Goal: Information Seeking & Learning: Learn about a topic

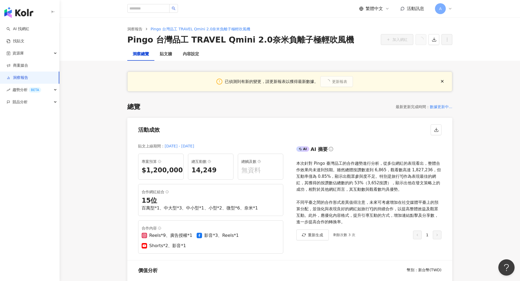
click at [451, 8] on icon at bounding box center [450, 8] width 4 height 4
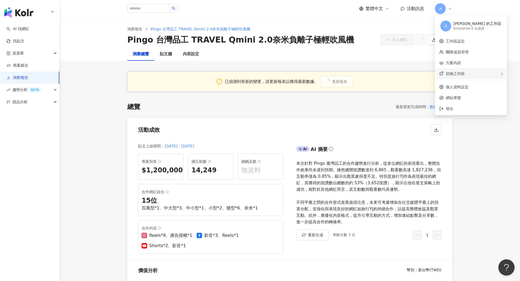
click at [465, 70] on div "切換工作區" at bounding box center [471, 73] width 70 height 11
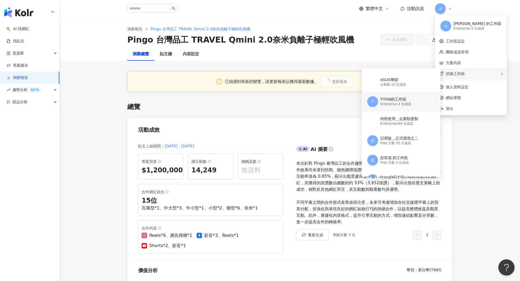
scroll to position [64, 0]
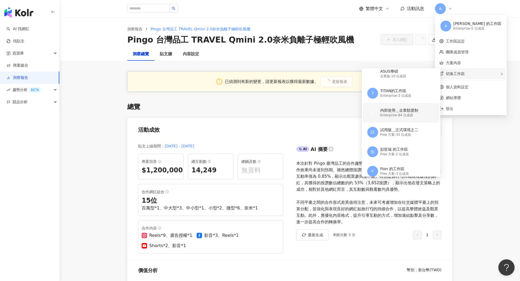
click at [411, 106] on div "內 內部使用＿企業額度制 Enterprise - 84 位成員" at bounding box center [400, 112] width 67 height 19
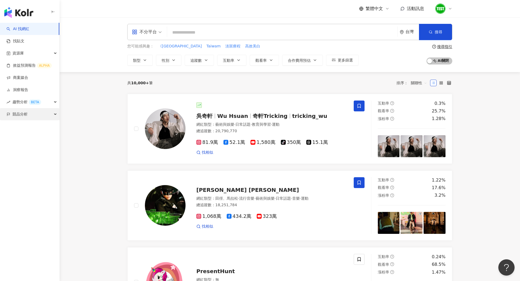
click at [42, 116] on div "競品分析" at bounding box center [29, 114] width 59 height 12
click at [36, 129] on link "品牌帳號分析" at bounding box center [24, 126] width 23 height 5
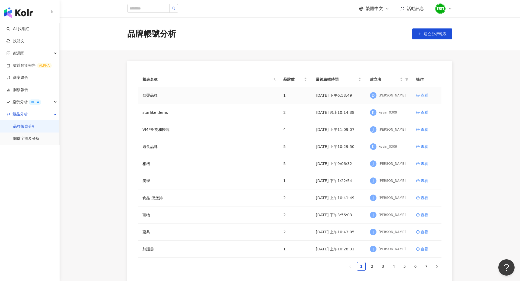
click at [426, 96] on div "查看" at bounding box center [425, 95] width 8 height 6
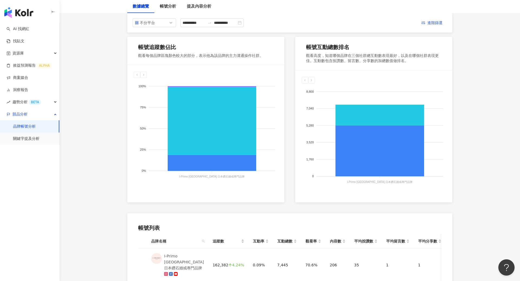
scroll to position [15, 0]
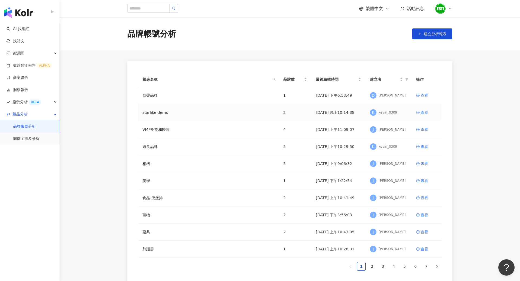
click at [426, 111] on div "查看" at bounding box center [425, 112] width 8 height 6
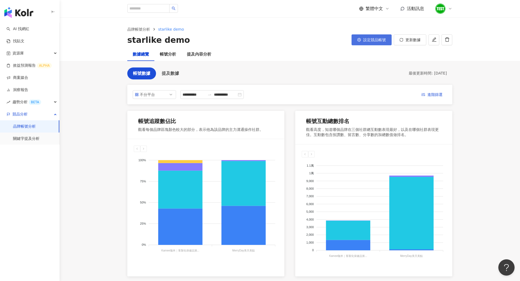
click at [381, 37] on button "設定競品帳號" at bounding box center [371, 39] width 40 height 11
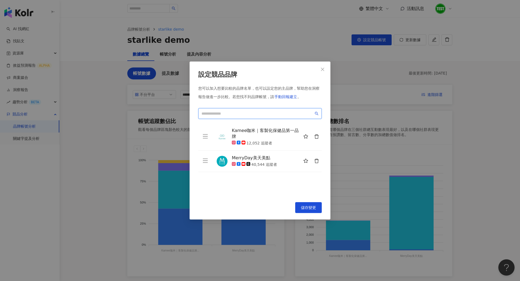
click at [272, 116] on input "search" at bounding box center [257, 113] width 112 height 6
type input "*"
paste input "****"
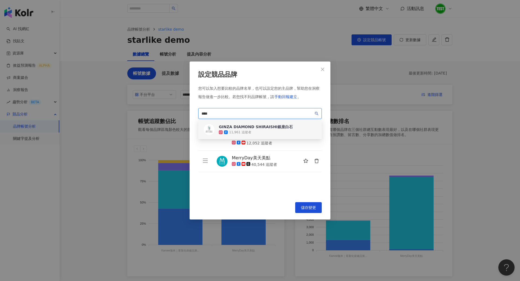
click at [251, 131] on div "11,961 追蹤者" at bounding box center [256, 131] width 74 height 5
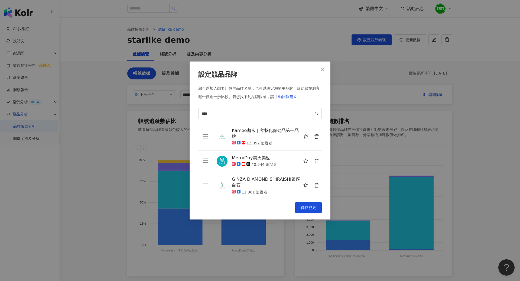
click at [316, 164] on button "button" at bounding box center [316, 161] width 11 height 11
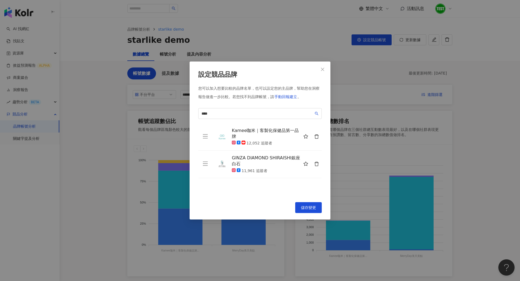
click at [317, 137] on icon "delete" at bounding box center [316, 136] width 5 height 5
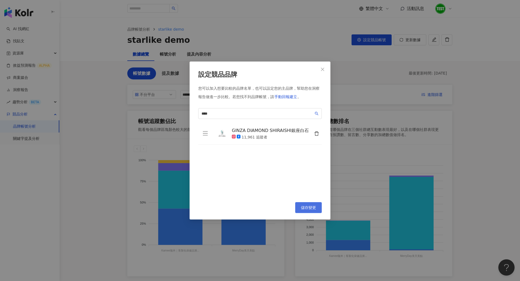
click at [304, 209] on button "儲存變更" at bounding box center [308, 207] width 27 height 11
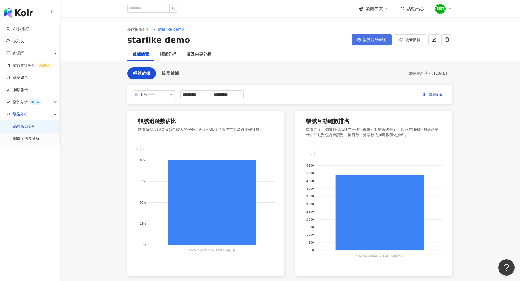
click at [379, 43] on button "設定競品帳號" at bounding box center [371, 39] width 40 height 11
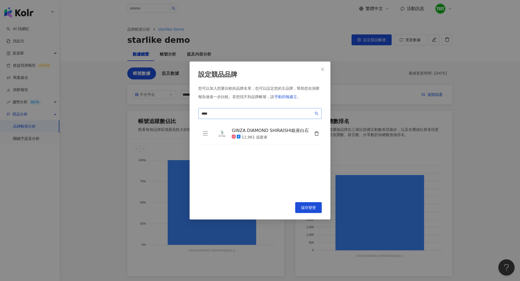
click at [255, 116] on span "****" at bounding box center [259, 113] width 123 height 11
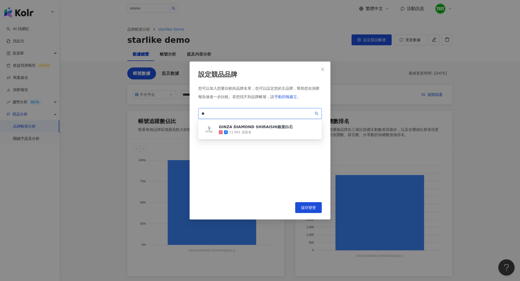
type input "*"
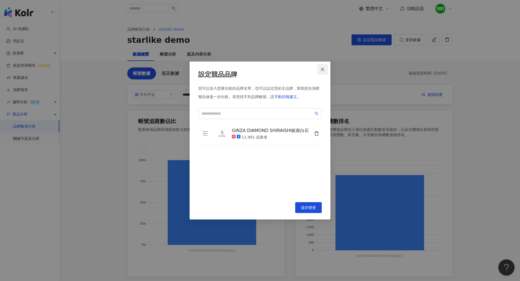
click at [321, 71] on icon "close" at bounding box center [322, 69] width 4 height 4
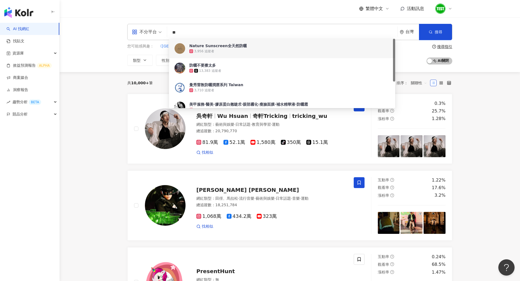
click at [116, 51] on div "不分平台 ** 台灣 搜尋 9deb1977-2686-4ee2-8469-749ded18a38b 9b8ec541-2520-4235-a341-1a0f…" at bounding box center [289, 45] width 347 height 42
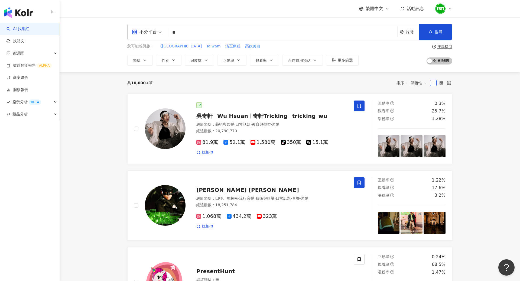
click at [222, 31] on input "**" at bounding box center [282, 32] width 226 height 10
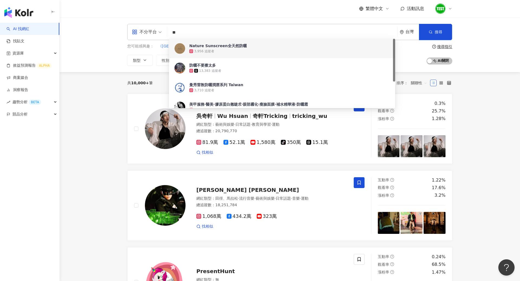
type input "*"
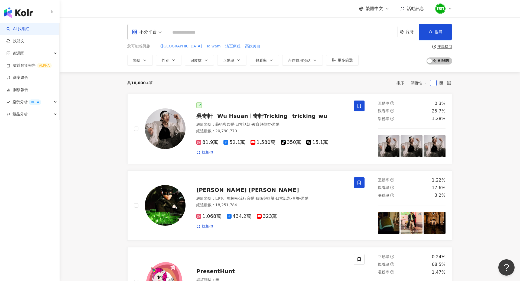
type input "*"
click at [210, 25] on div "不分平台 台灣 搜尋 9deb1977-2686-4ee2-8469-749ded18a38b Nature Sunscreen全天然防曬 3,956 追蹤者…" at bounding box center [289, 32] width 325 height 16
click at [209, 27] on div "不分平台 台灣 搜尋 9deb1977-2686-4ee2-8469-749ded18a38b Nature Sunscreen全天然防曬 3,956 追蹤者…" at bounding box center [289, 32] width 325 height 16
click at [206, 30] on input "search" at bounding box center [282, 32] width 226 height 10
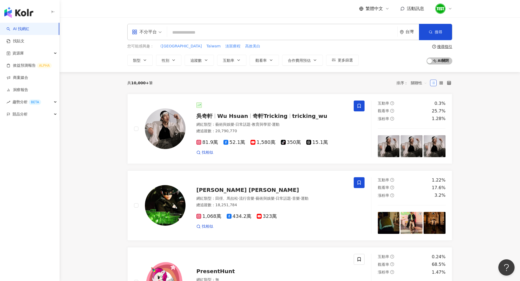
paste input "*********"
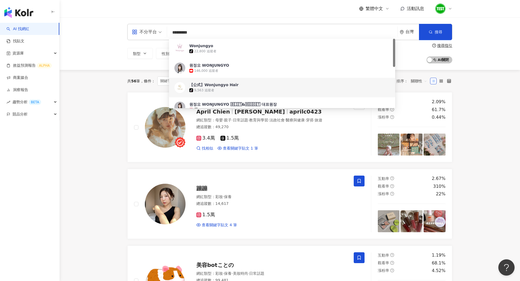
type input "*********"
click at [83, 55] on div "不分平台 ********* 台灣 搜尋 8fa029c8-c0ee-4cd4-9e8a-9a0c7d4abbba 638d49a8-464d-4209-91…" at bounding box center [290, 43] width 460 height 53
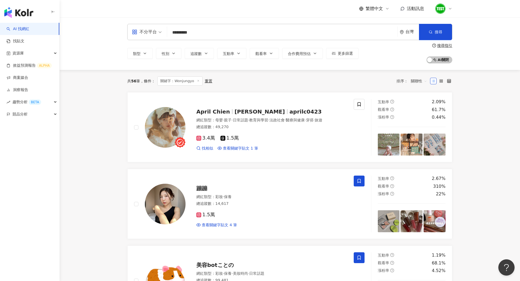
click at [421, 81] on span "關聯性" at bounding box center [419, 81] width 16 height 9
click at [423, 138] on div "關鍵字" at bounding box center [419, 138] width 14 height 6
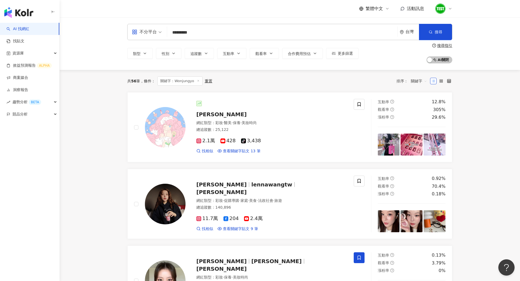
click at [451, 9] on icon at bounding box center [450, 8] width 4 height 4
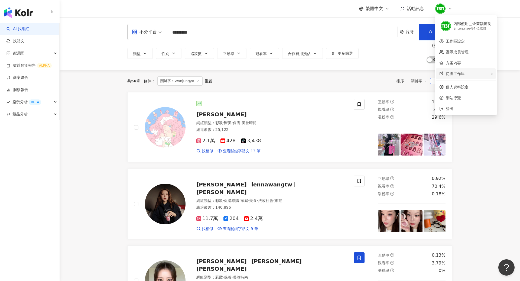
click at [455, 75] on span "切換工作區" at bounding box center [455, 73] width 19 height 4
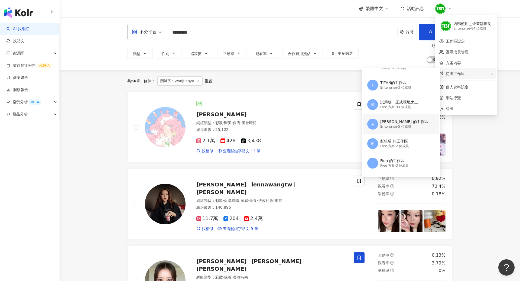
scroll to position [62, 0]
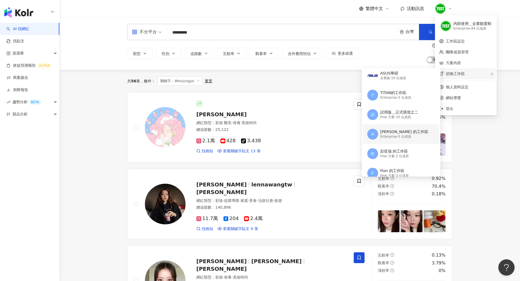
click at [399, 133] on div "[PERSON_NAME] 的工作區" at bounding box center [404, 131] width 48 height 5
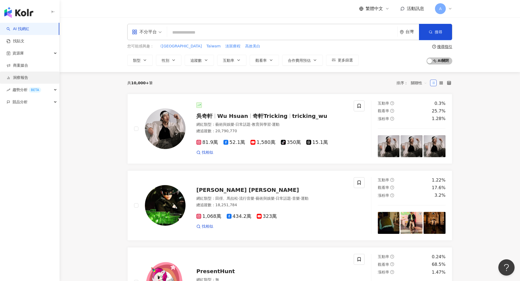
click at [27, 79] on link "洞察報告" at bounding box center [17, 77] width 22 height 5
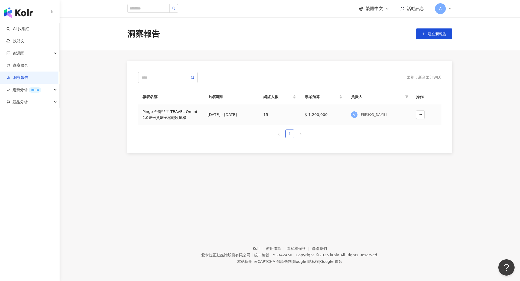
click at [173, 115] on div "Pingo 台灣品工 TRAVEL Qmini 2.0奈米負離子極輕吹風機" at bounding box center [170, 115] width 56 height 12
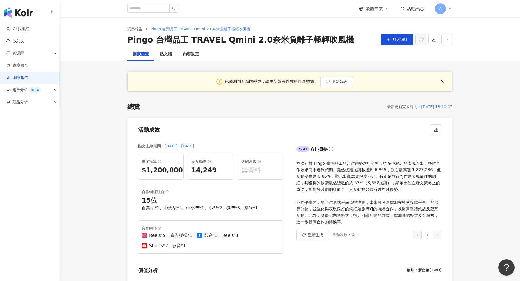
click at [449, 7] on icon at bounding box center [450, 8] width 4 height 4
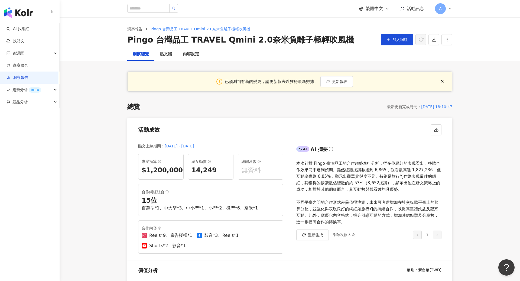
click at [450, 9] on icon at bounding box center [450, 8] width 4 height 4
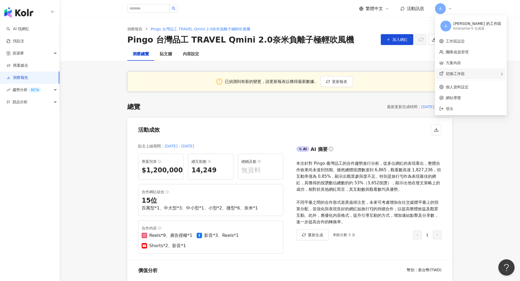
click at [460, 76] on div "切換工作區" at bounding box center [471, 73] width 70 height 11
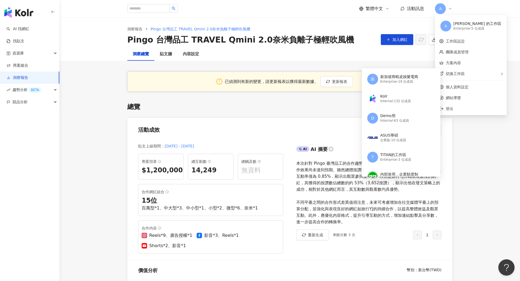
click at [513, 53] on div "洞察總覽 貼文牆 內容設定" at bounding box center [290, 54] width 460 height 13
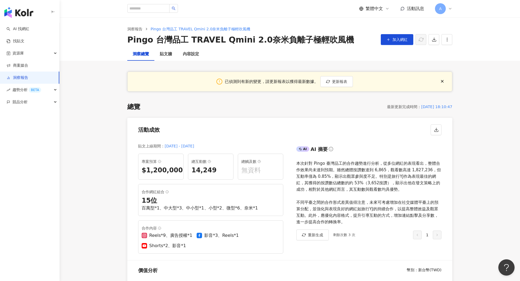
click at [450, 11] on div "A" at bounding box center [443, 8] width 17 height 11
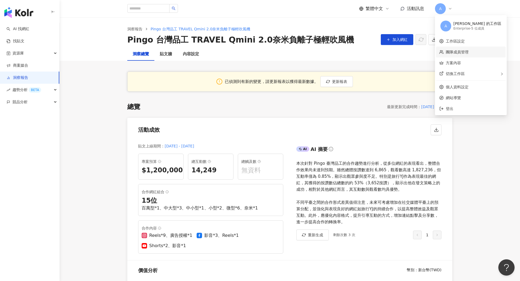
click at [464, 54] on link "團隊成員管理" at bounding box center [457, 52] width 23 height 4
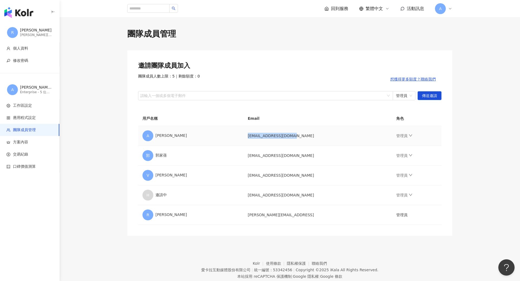
drag, startPoint x: 237, startPoint y: 135, endPoint x: 280, endPoint y: 139, distance: 43.5
click at [280, 139] on td "[EMAIL_ADDRESS][DOMAIN_NAME]" at bounding box center [317, 136] width 148 height 20
copy td "[EMAIL_ADDRESS][DOMAIN_NAME]"
click at [18, 16] on img "button" at bounding box center [18, 12] width 29 height 11
click at [28, 13] on img "button" at bounding box center [18, 12] width 29 height 11
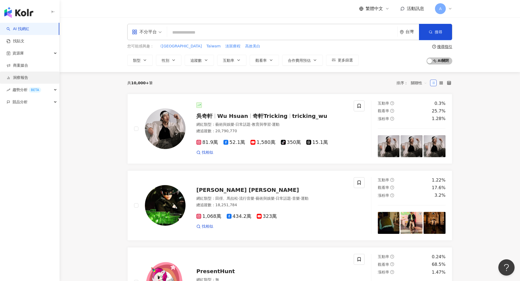
click at [24, 78] on link "洞察報告" at bounding box center [17, 77] width 22 height 5
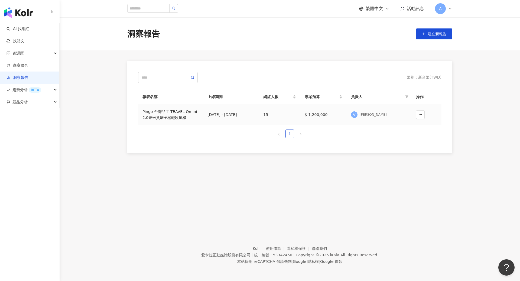
click at [179, 115] on div "Pingo 台灣品工 TRAVEL Qmini 2.0奈米負離子極輕吹風機" at bounding box center [170, 115] width 56 height 12
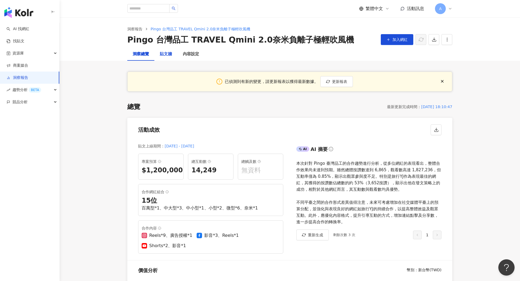
click at [168, 55] on div "貼文牆" at bounding box center [166, 54] width 12 height 6
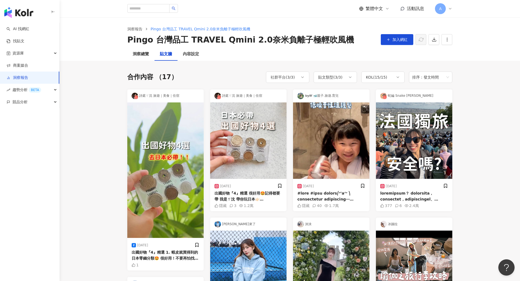
click at [25, 76] on link "洞察報告" at bounding box center [17, 77] width 22 height 5
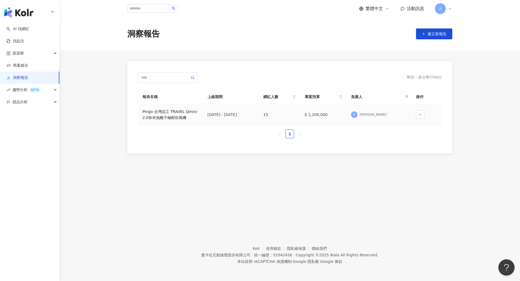
click at [182, 116] on div "Pingo 台灣品工 TRAVEL Qmini 2.0奈米負離子極輕吹風機" at bounding box center [170, 115] width 56 height 12
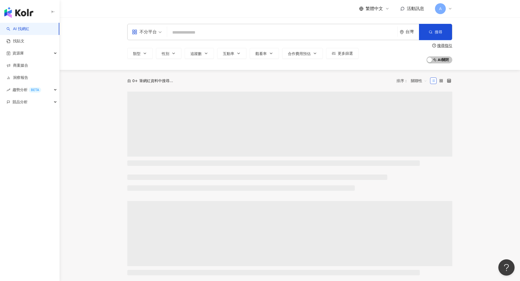
click at [449, 10] on icon at bounding box center [450, 8] width 4 height 4
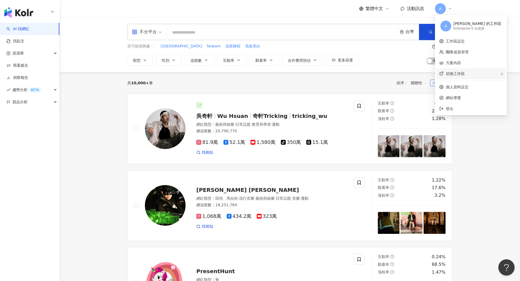
click at [456, 73] on span "切換工作區" at bounding box center [455, 73] width 19 height 4
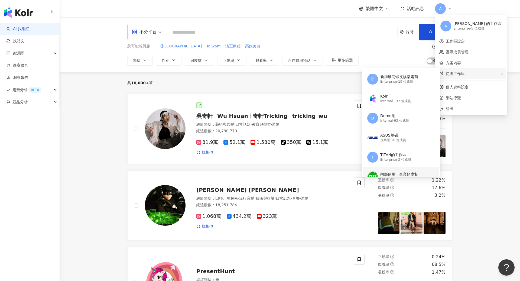
click at [395, 171] on div "內部使用＿企業額度制 Enterprise - 84 位成員" at bounding box center [399, 176] width 38 height 11
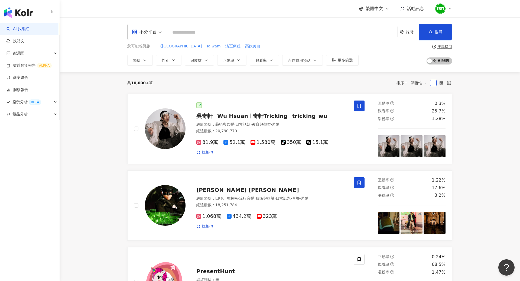
click at [450, 9] on icon at bounding box center [450, 8] width 2 height 1
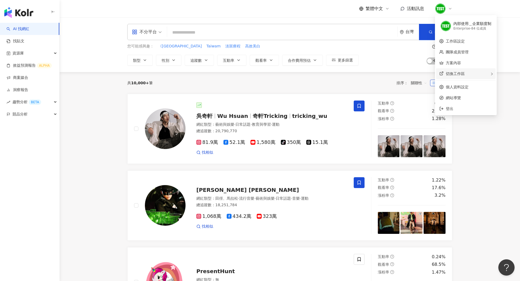
click at [463, 76] on span "切換工作區" at bounding box center [455, 73] width 19 height 4
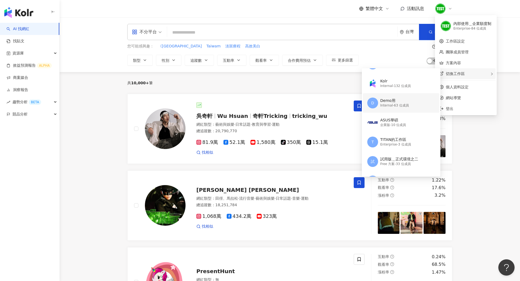
scroll to position [15, 0]
